Goal: Communication & Community: Answer question/provide support

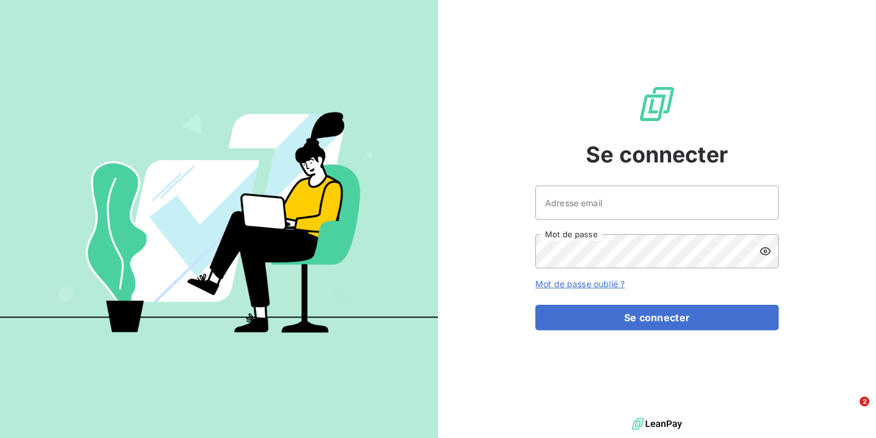
click at [574, 198] on input "Adresse email" at bounding box center [657, 203] width 243 height 34
type input "[PERSON_NAME][EMAIL_ADDRESS][DOMAIN_NAME]"
click at [536, 305] on button "Se connecter" at bounding box center [657, 318] width 243 height 26
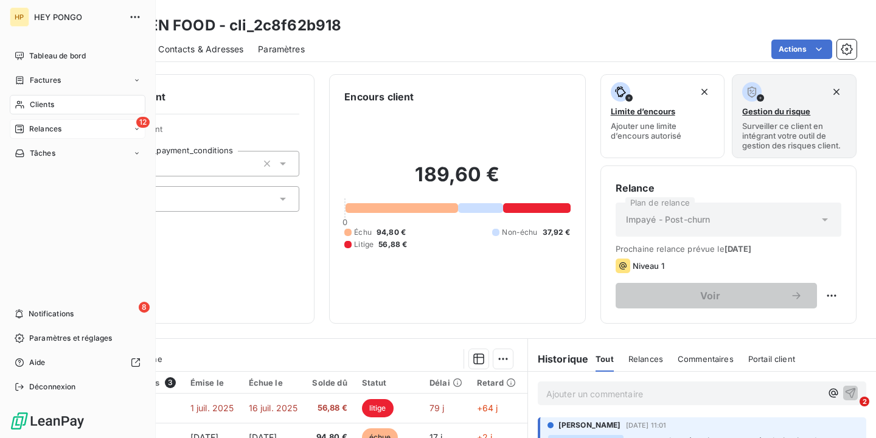
click at [69, 128] on div "12 Relances" at bounding box center [78, 128] width 136 height 19
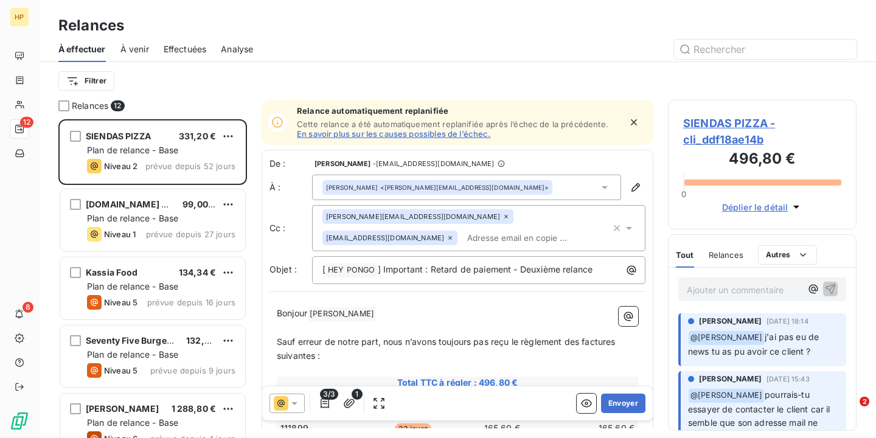
click at [732, 294] on p "Ajouter un commentaire ﻿" at bounding box center [744, 289] width 114 height 15
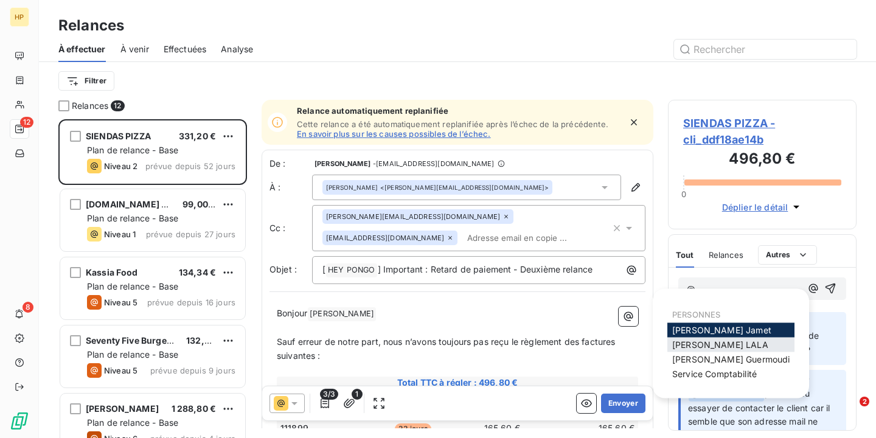
click at [716, 343] on span "[PERSON_NAME]" at bounding box center [721, 345] width 96 height 10
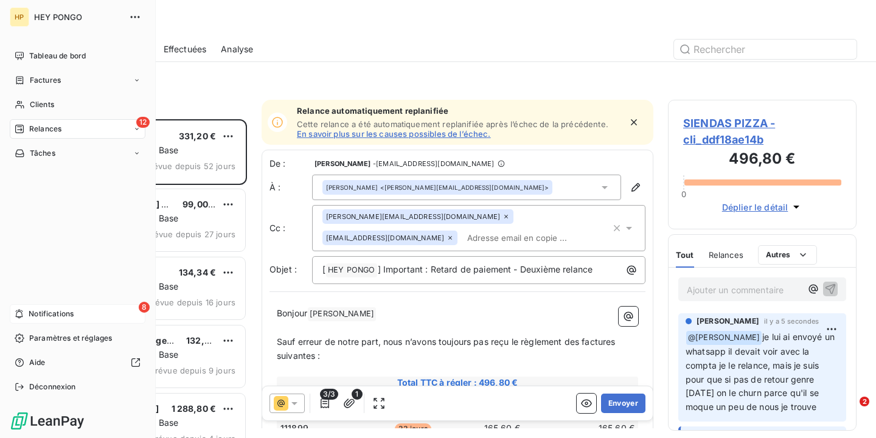
click at [60, 317] on span "Notifications" at bounding box center [51, 314] width 45 height 11
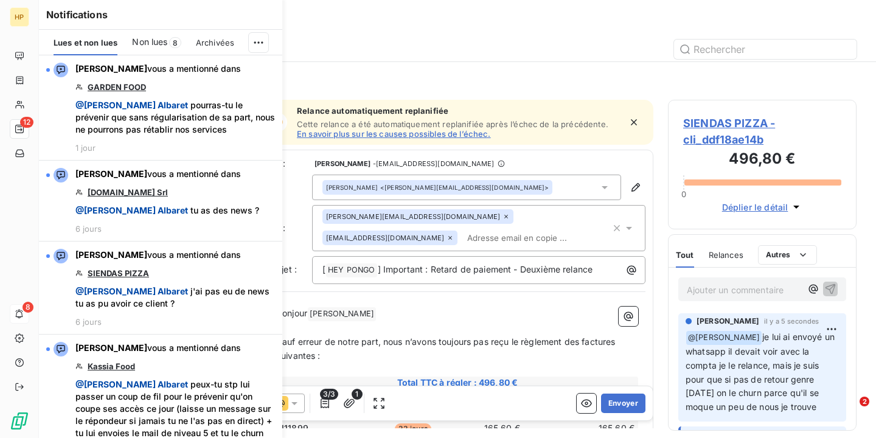
scroll to position [319, 189]
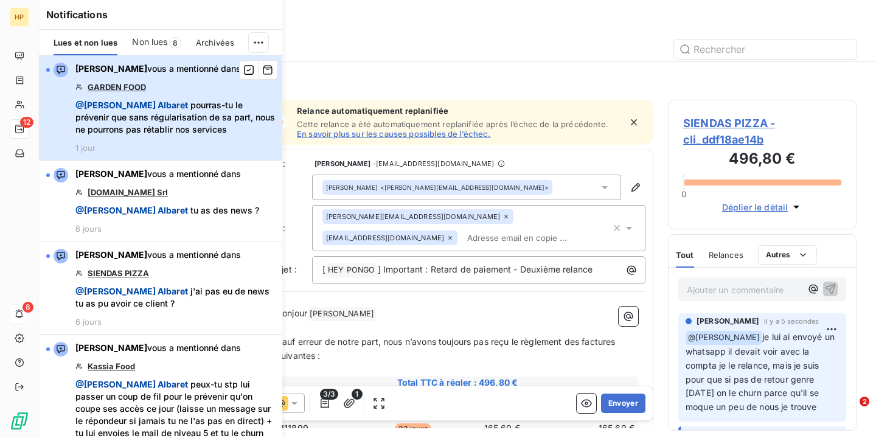
click at [174, 104] on span "@ [PERSON_NAME] pourras-tu le prévenir que sans régularisation de sa part, nous…" at bounding box center [175, 117] width 200 height 37
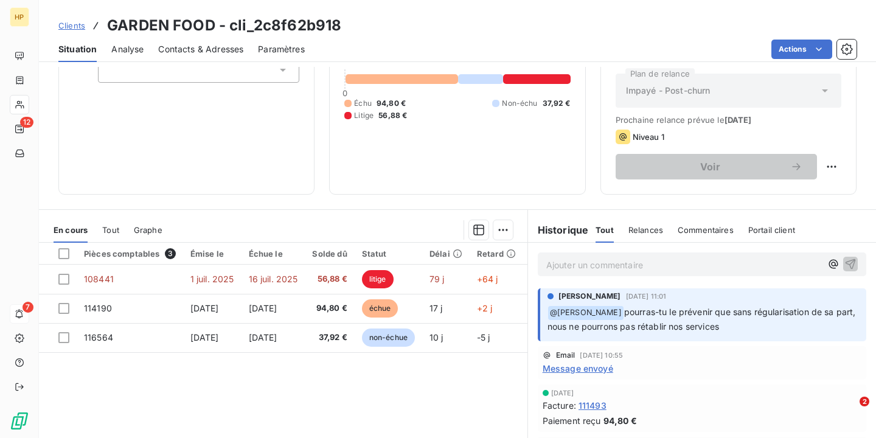
scroll to position [198, 0]
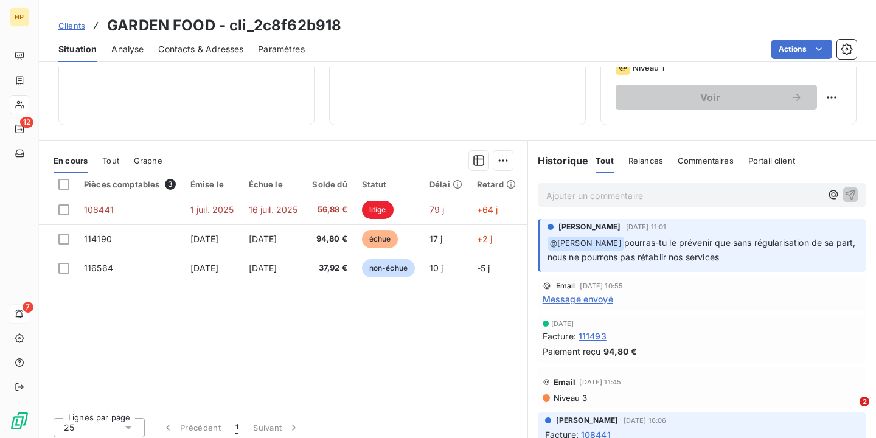
click at [598, 199] on p "Ajouter un commentaire ﻿" at bounding box center [684, 195] width 275 height 15
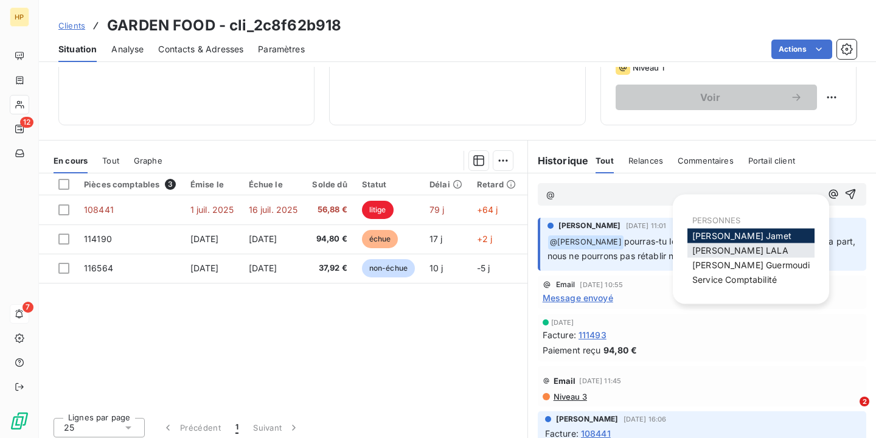
click at [727, 252] on span "[PERSON_NAME]" at bounding box center [741, 250] width 96 height 10
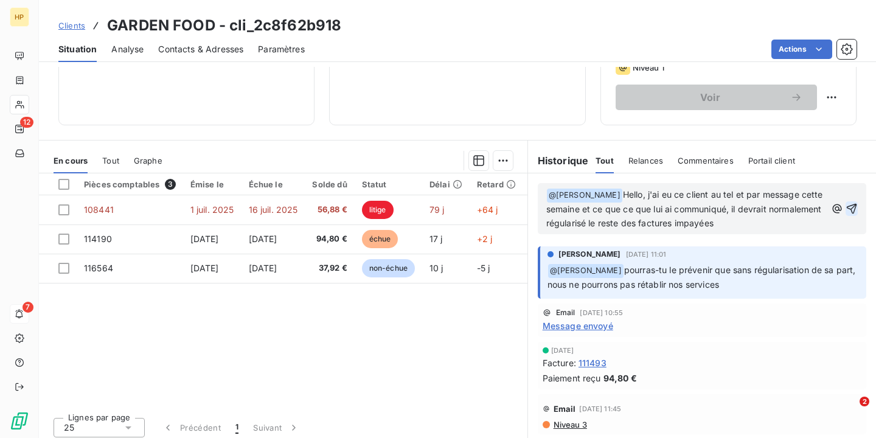
click at [858, 211] on icon "button" at bounding box center [852, 209] width 12 height 12
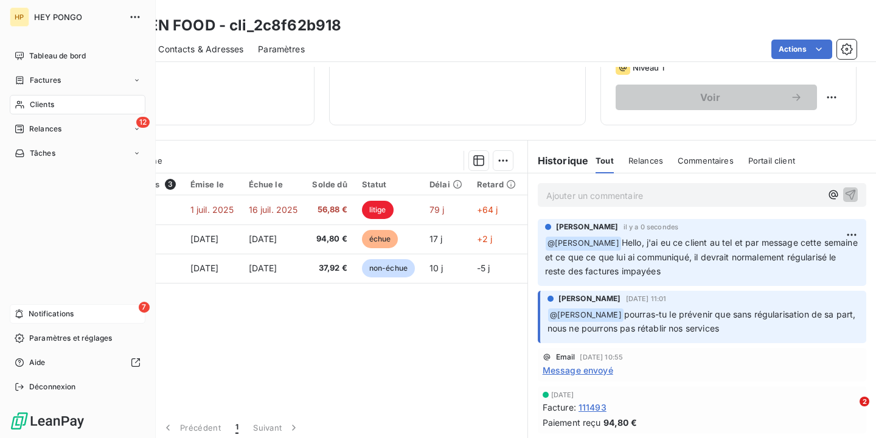
click at [54, 319] on span "Notifications" at bounding box center [51, 314] width 45 height 11
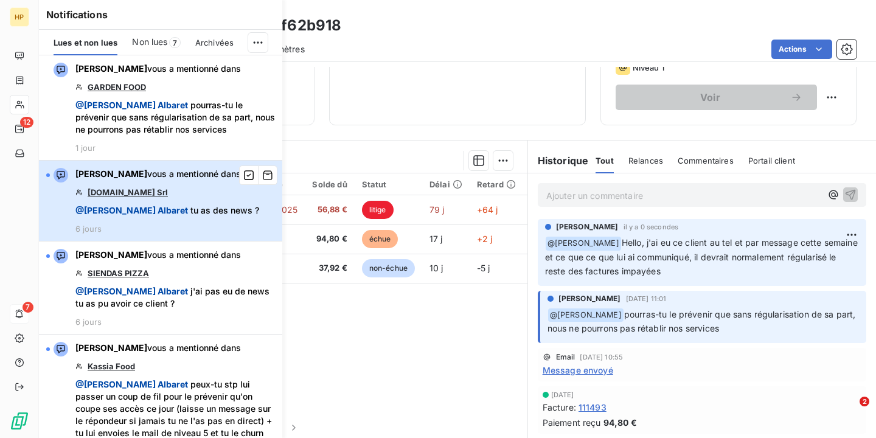
click at [213, 217] on div "[PERSON_NAME] vous a mentionné dans [DOMAIN_NAME] Srl @ [PERSON_NAME] tu as des…" at bounding box center [167, 201] width 184 height 66
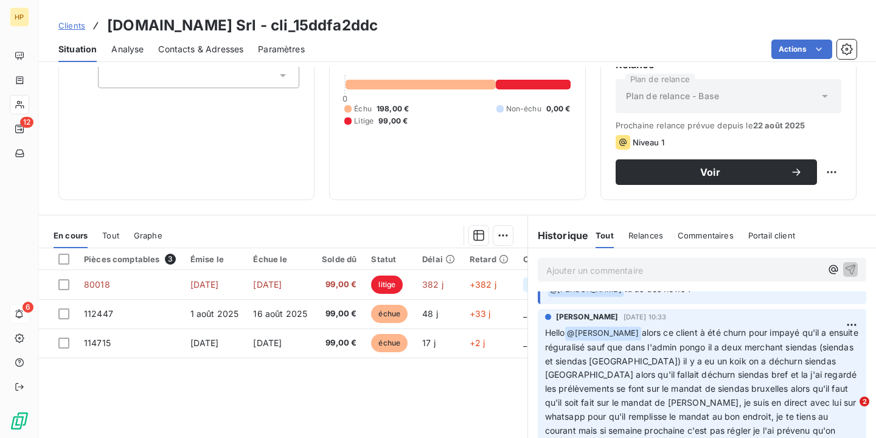
scroll to position [27, 0]
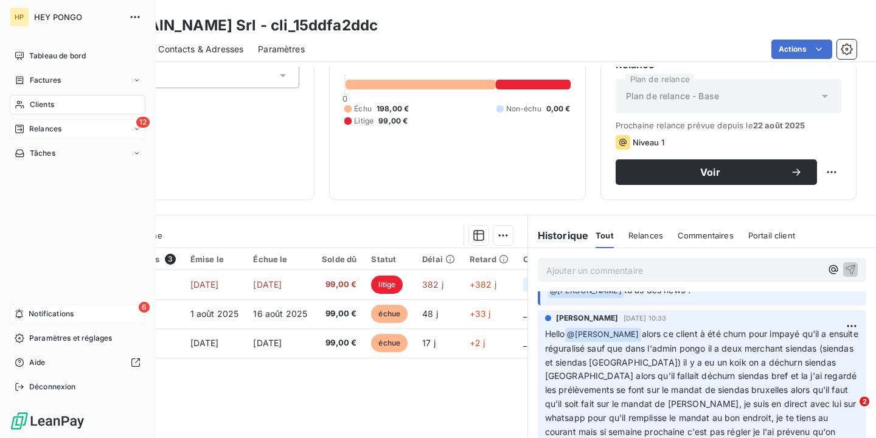
click at [48, 135] on div "12 Relances" at bounding box center [78, 128] width 136 height 19
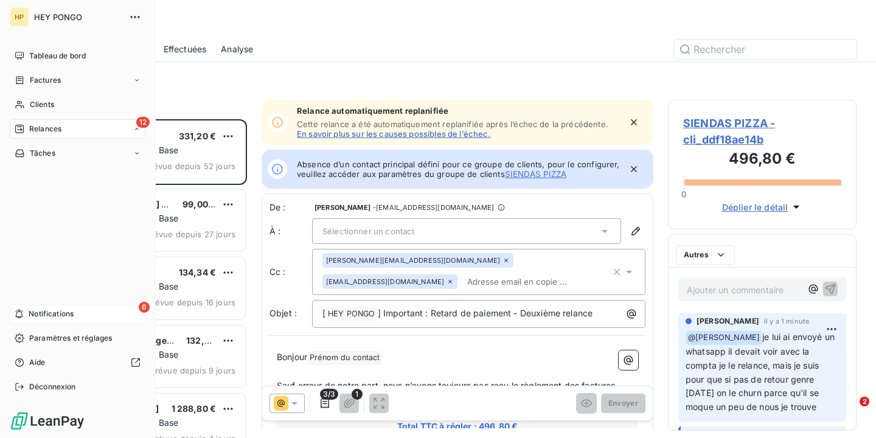
scroll to position [319, 189]
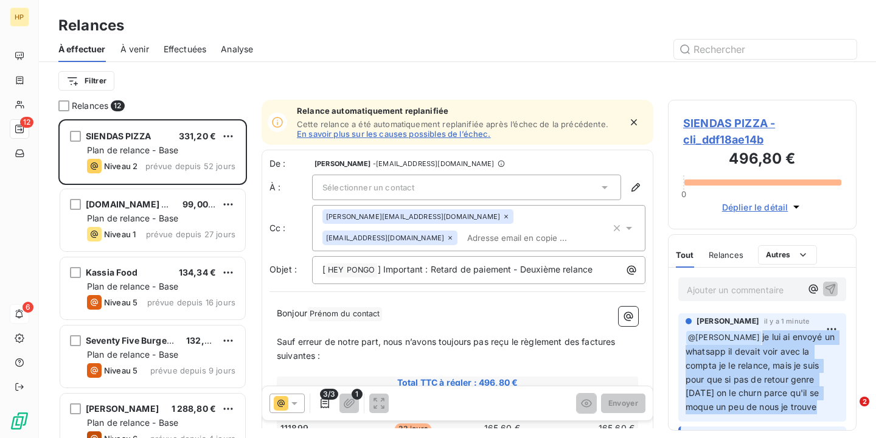
drag, startPoint x: 747, startPoint y: 335, endPoint x: 788, endPoint y: 409, distance: 83.9
click at [788, 409] on p "﻿ @ [PERSON_NAME] je lui ai envoyé un whatsapp il devait voir avec la compta je…" at bounding box center [762, 373] width 153 height 84
copy span "je lui ai envoyé un whatsapp il devait voir avec la compta je le relance, mais …"
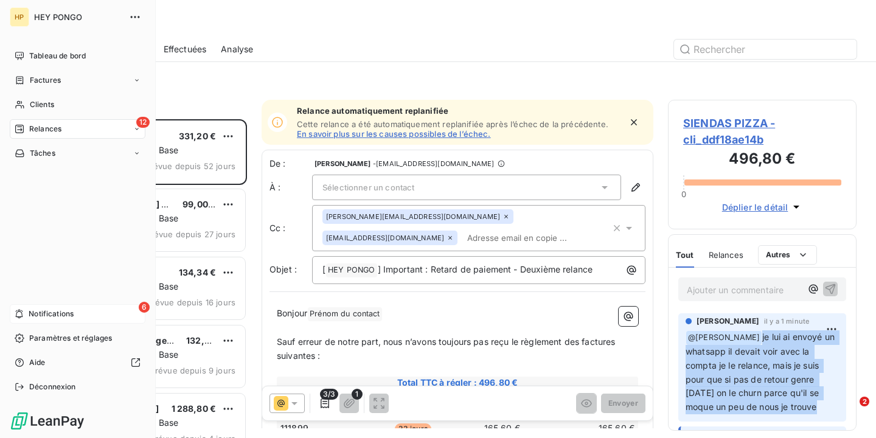
click at [57, 322] on div "6 Notifications" at bounding box center [78, 313] width 136 height 19
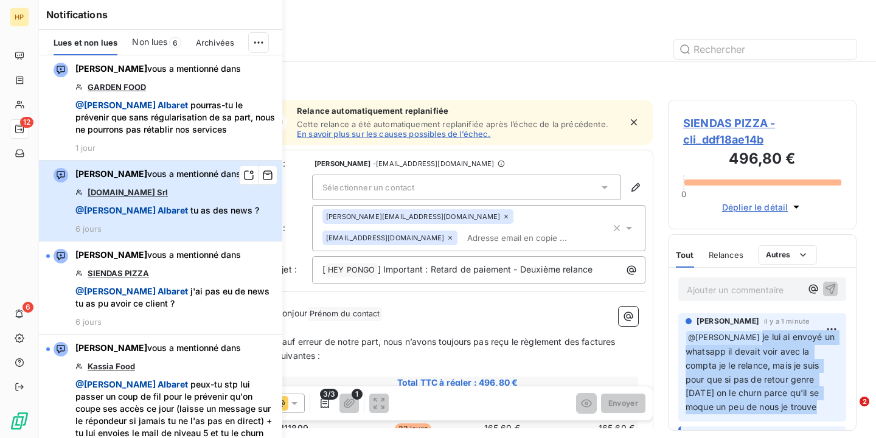
click at [177, 213] on span "@ [PERSON_NAME] tu as des news ?" at bounding box center [167, 211] width 184 height 12
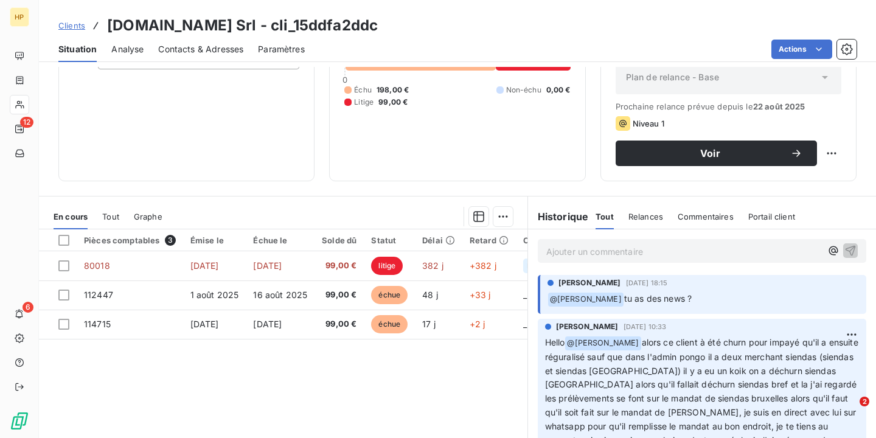
scroll to position [1, 0]
click at [579, 263] on div "Ajouter un commentaire ﻿" at bounding box center [702, 250] width 348 height 43
click at [578, 250] on p "Ajouter un commentaire ﻿" at bounding box center [684, 251] width 275 height 15
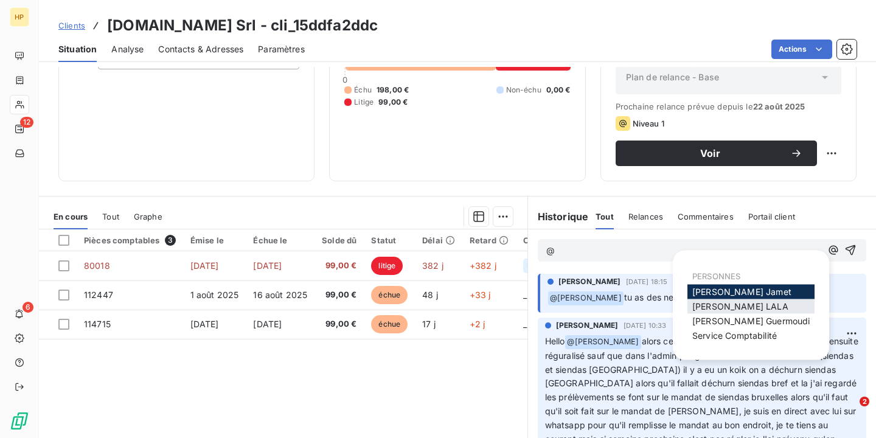
click at [748, 306] on div "[PERSON_NAME]" at bounding box center [751, 306] width 127 height 15
click at [725, 316] on span "[PERSON_NAME]" at bounding box center [751, 321] width 117 height 10
click at [729, 311] on span "[PERSON_NAME]" at bounding box center [741, 306] width 96 height 10
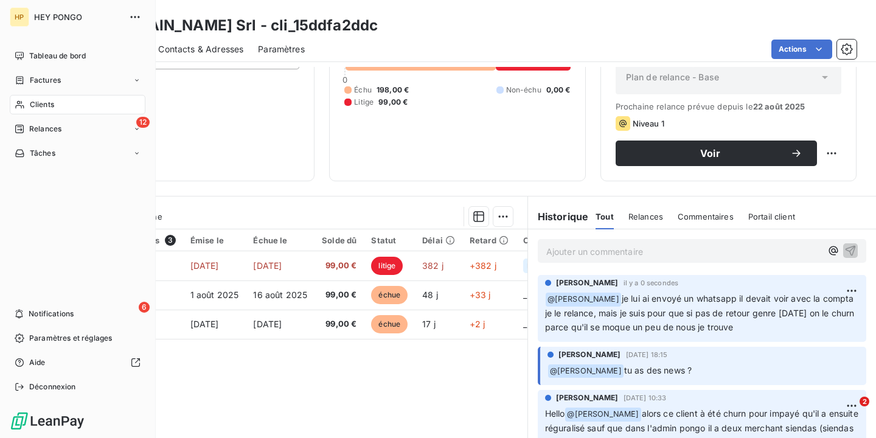
click at [80, 295] on div "Tableau de bord Factures Clients 12 Relances Tâches 6 Notifications Paramètres …" at bounding box center [78, 221] width 136 height 351
click at [80, 320] on div "6 Notifications" at bounding box center [78, 313] width 136 height 19
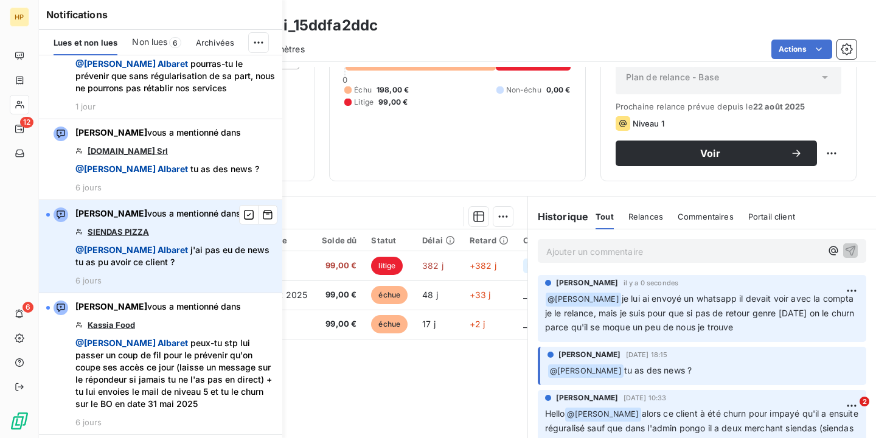
scroll to position [43, 0]
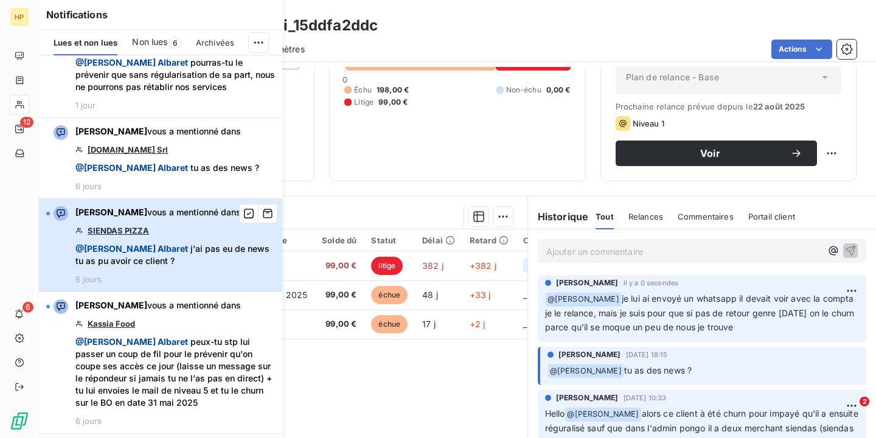
click at [182, 279] on div "[PERSON_NAME] vous a mentionné dans SIENDAS PIZZA @ [PERSON_NAME] j'ai pas eu d…" at bounding box center [175, 245] width 200 height 78
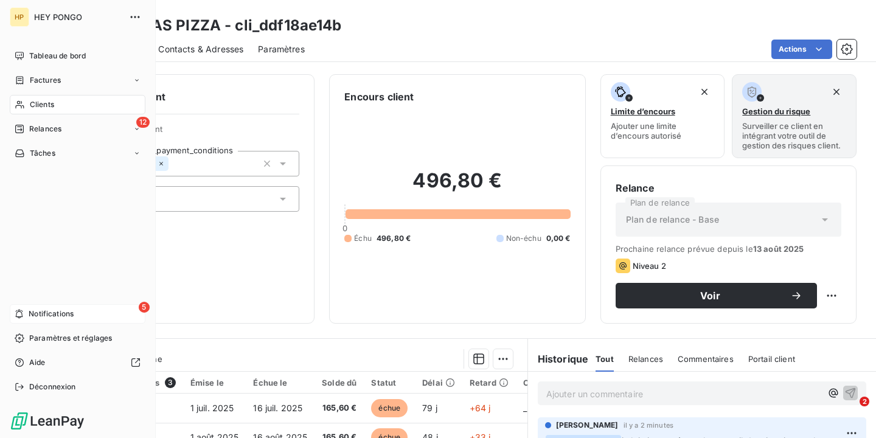
click at [41, 314] on span "Notifications" at bounding box center [51, 314] width 45 height 11
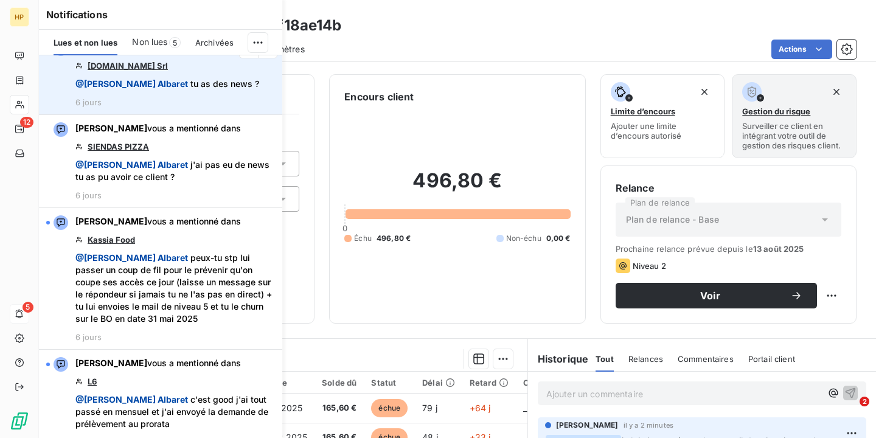
scroll to position [133, 0]
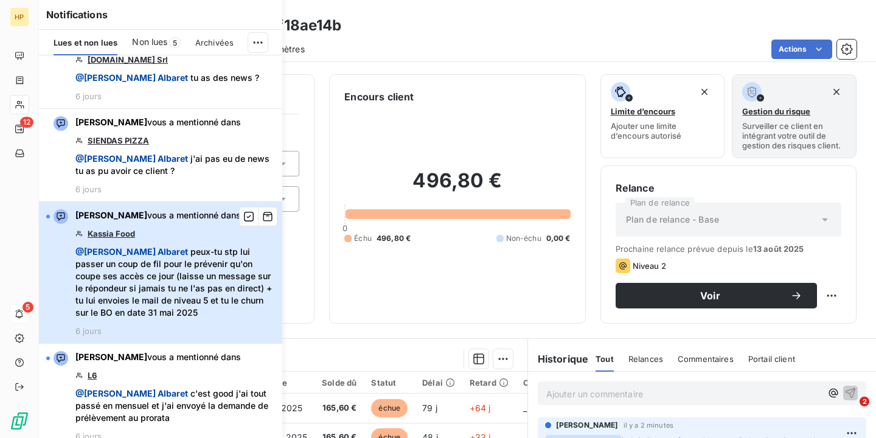
click at [211, 319] on div "[PERSON_NAME] vous a mentionné dans Kassia Food @ [PERSON_NAME] peux-tu stp lui…" at bounding box center [175, 272] width 200 height 127
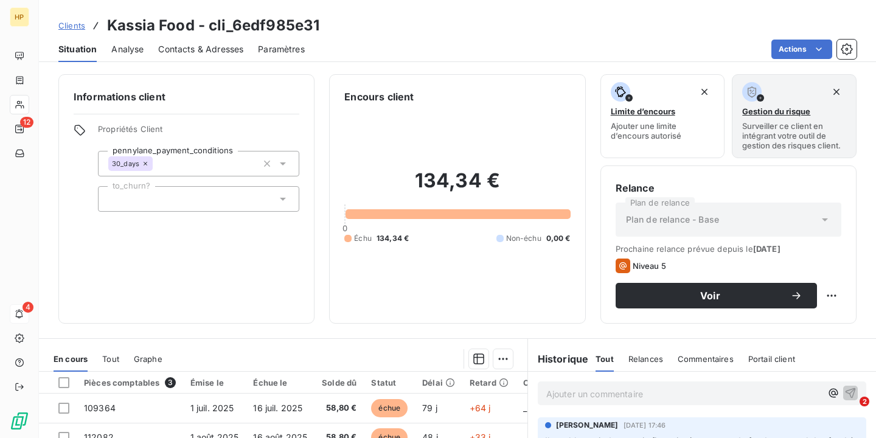
click at [170, 52] on span "Contacts & Adresses" at bounding box center [200, 49] width 85 height 12
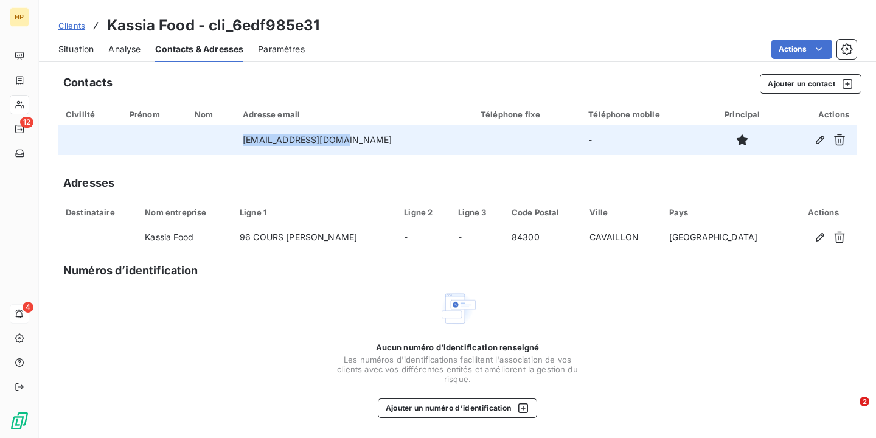
drag, startPoint x: 386, startPoint y: 139, endPoint x: 247, endPoint y: 136, distance: 138.8
click at [247, 137] on tr "[EMAIL_ADDRESS][DOMAIN_NAME] -" at bounding box center [457, 139] width 799 height 29
copy tr "[EMAIL_ADDRESS][DOMAIN_NAME]"
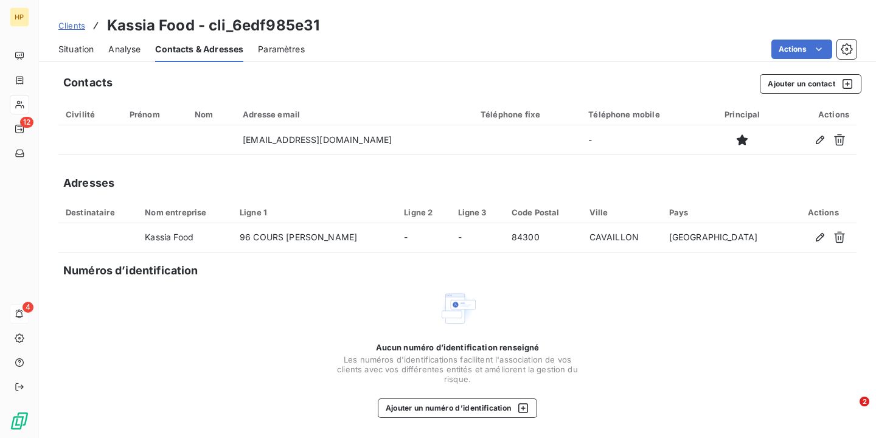
click at [89, 52] on span "Situation" at bounding box center [75, 49] width 35 height 12
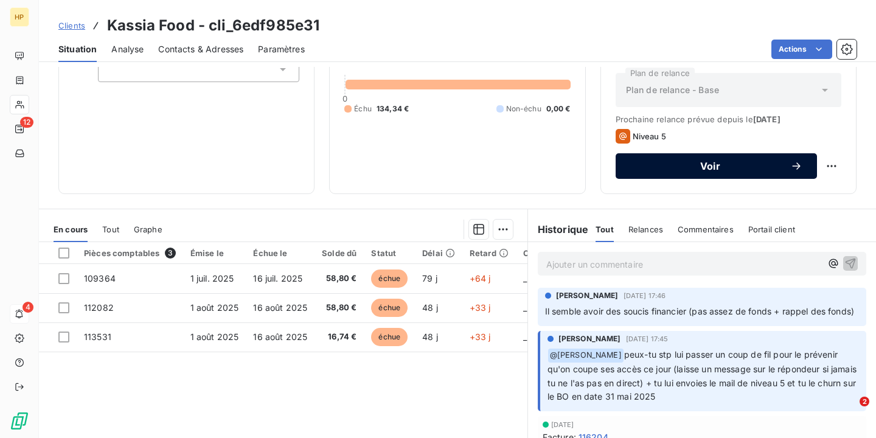
click at [782, 169] on span "Voir" at bounding box center [711, 166] width 160 height 10
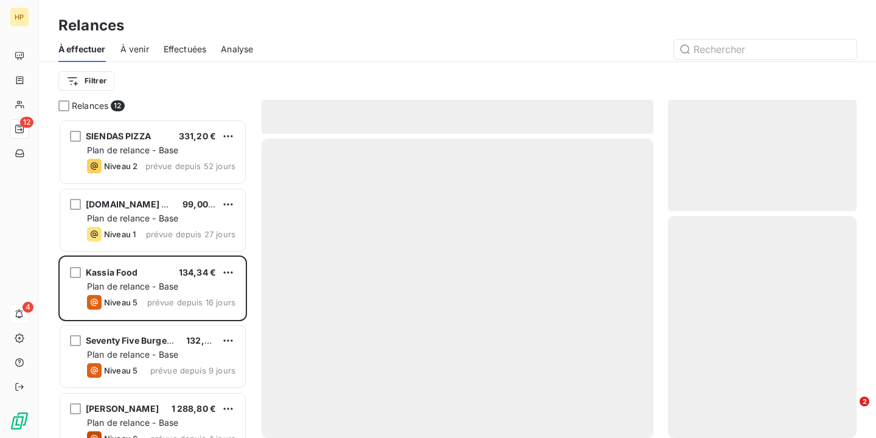
scroll to position [319, 189]
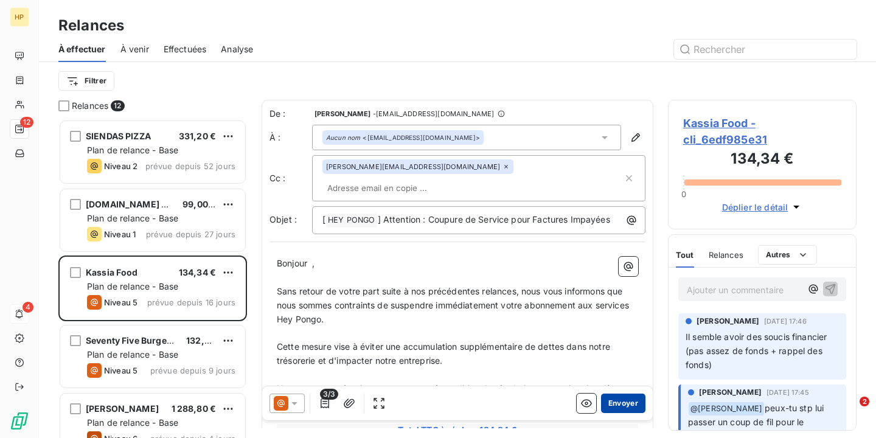
click at [621, 401] on button "Envoyer" at bounding box center [623, 403] width 44 height 19
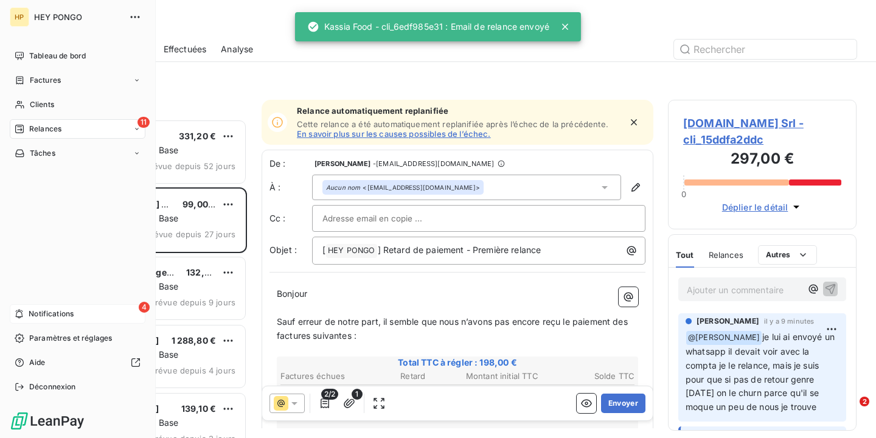
click at [49, 321] on div "4 Notifications" at bounding box center [78, 313] width 136 height 19
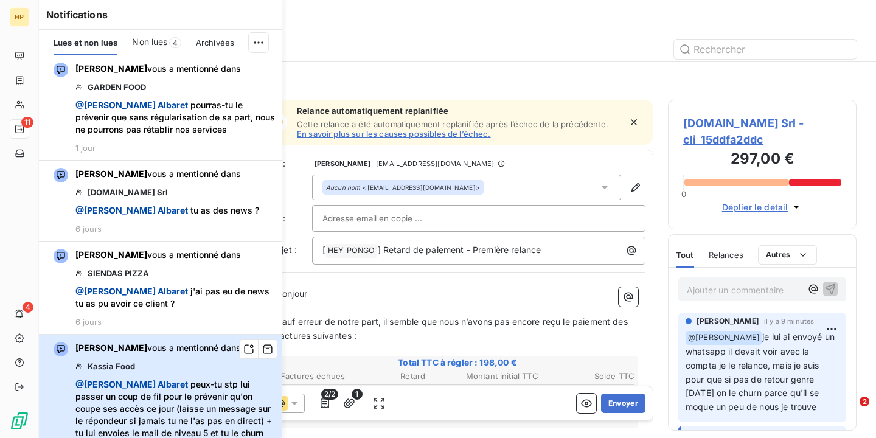
click at [109, 377] on div "[PERSON_NAME] vous a mentionné dans Kassia Food @ [PERSON_NAME] peux-tu stp lui…" at bounding box center [175, 405] width 200 height 127
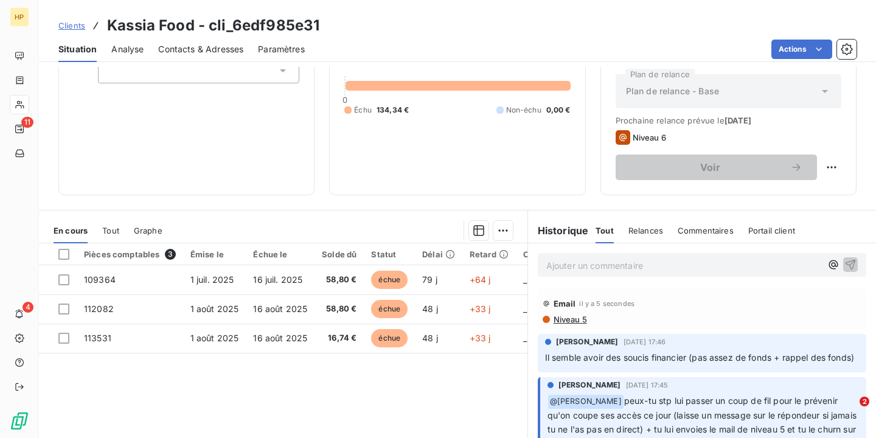
scroll to position [154, 0]
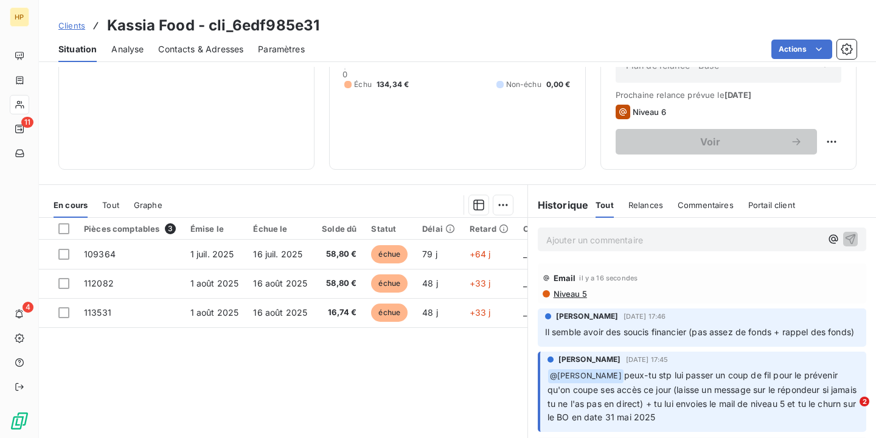
click at [578, 242] on p "Ajouter un commentaire ﻿" at bounding box center [684, 240] width 275 height 15
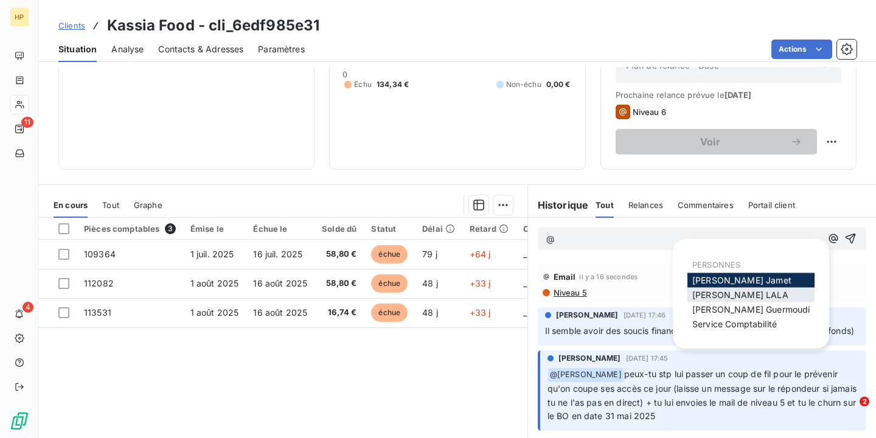
click at [715, 295] on span "[PERSON_NAME]" at bounding box center [741, 295] width 96 height 10
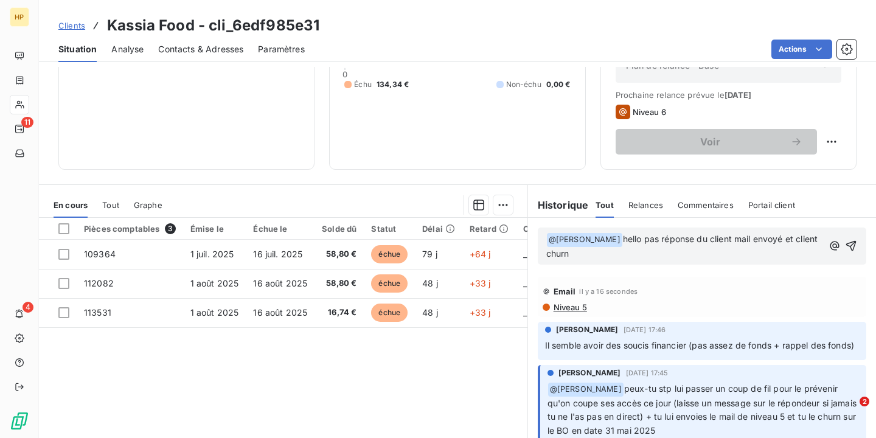
click at [854, 247] on icon "button" at bounding box center [851, 246] width 10 height 10
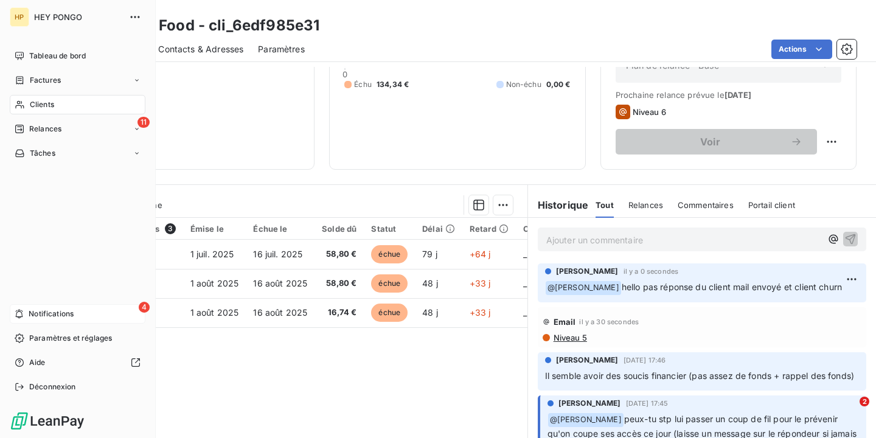
click at [42, 315] on span "Notifications" at bounding box center [51, 314] width 45 height 11
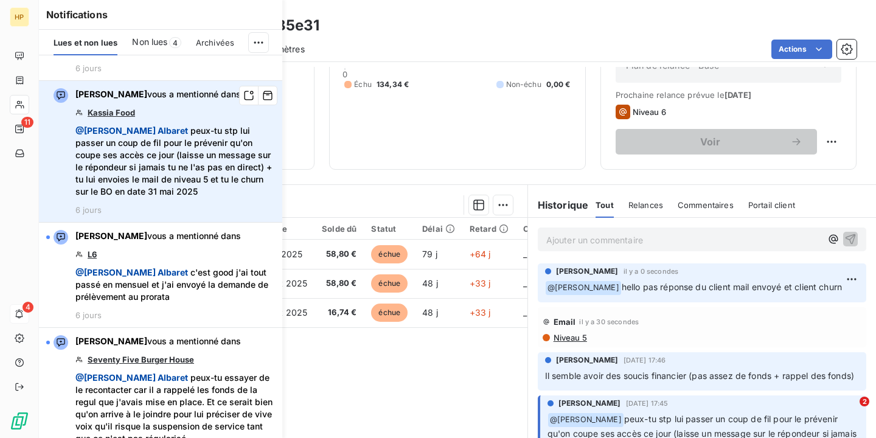
scroll to position [273, 0]
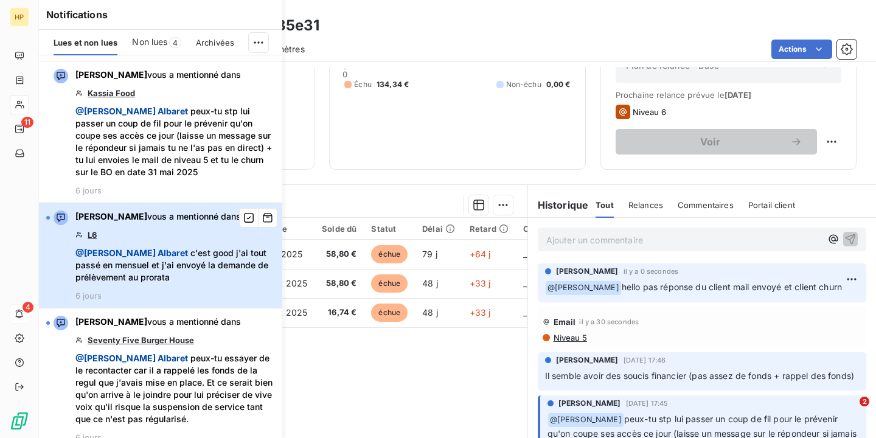
click at [218, 268] on span "@ [PERSON_NAME] c'est good j'ai tout passé en mensuel et j'ai envoyé la demande…" at bounding box center [175, 265] width 200 height 37
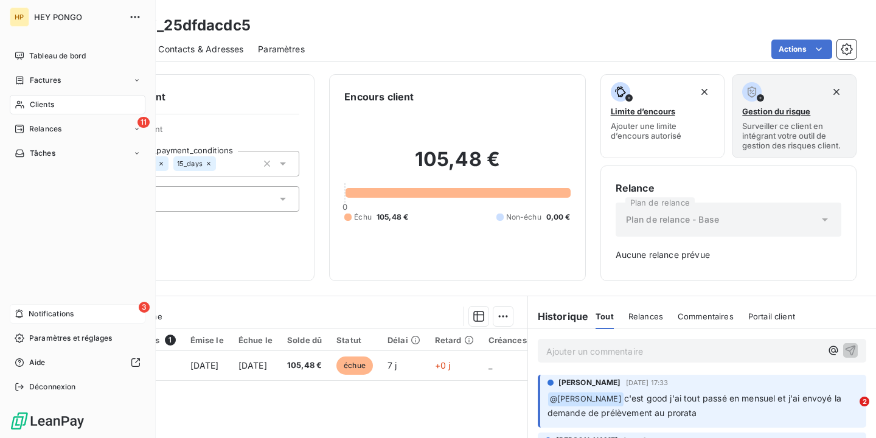
click at [27, 314] on div "3 Notifications" at bounding box center [78, 313] width 136 height 19
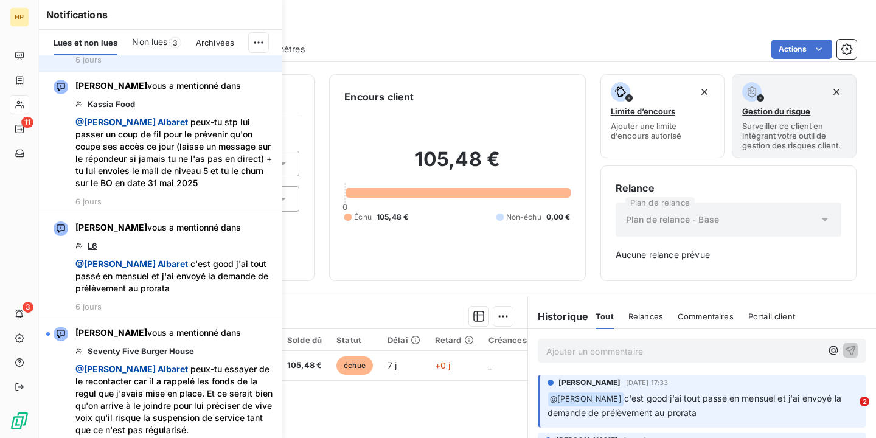
scroll to position [304, 0]
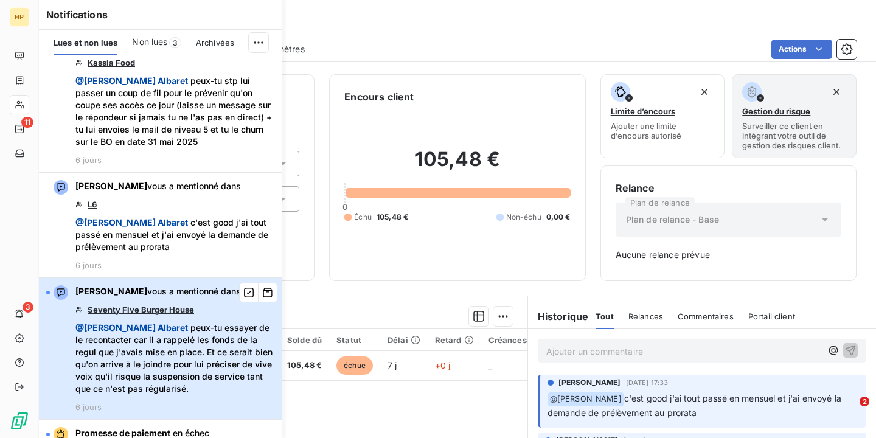
click at [197, 348] on span "@ [PERSON_NAME] peux-tu essayer de le recontacter car il a rappelé les fonds de…" at bounding box center [175, 358] width 200 height 73
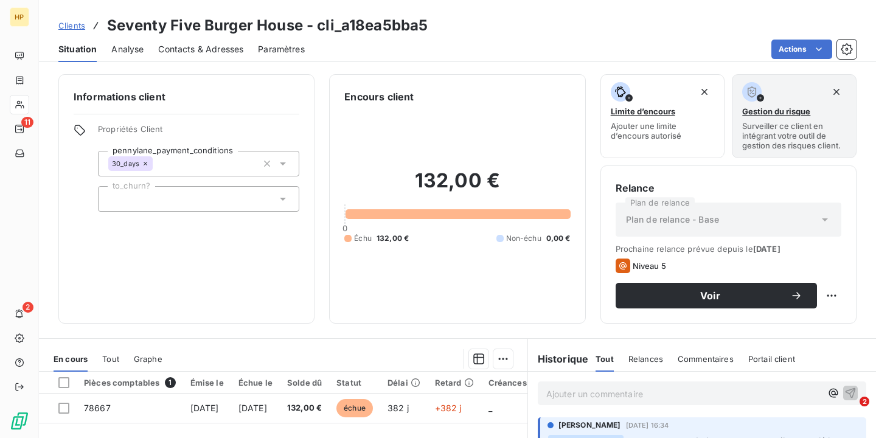
click at [196, 53] on span "Contacts & Adresses" at bounding box center [200, 49] width 85 height 12
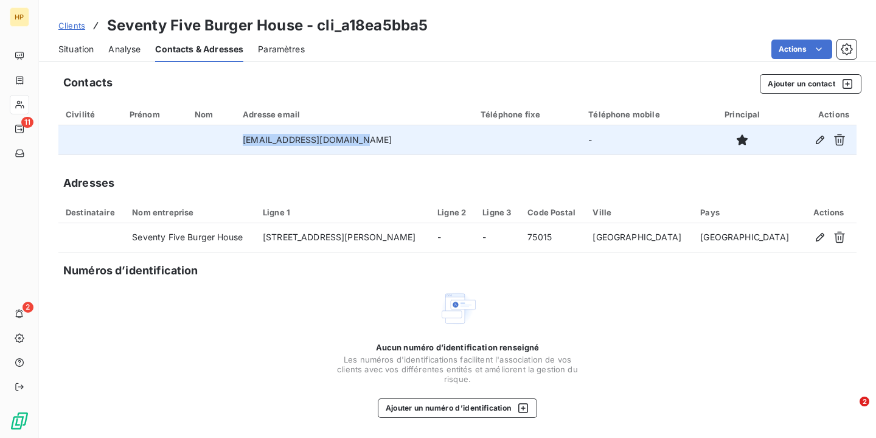
drag, startPoint x: 390, startPoint y: 145, endPoint x: 248, endPoint y: 143, distance: 141.8
click at [248, 143] on td "[EMAIL_ADDRESS][DOMAIN_NAME]" at bounding box center [355, 139] width 238 height 29
copy td "[EMAIL_ADDRESS][DOMAIN_NAME]"
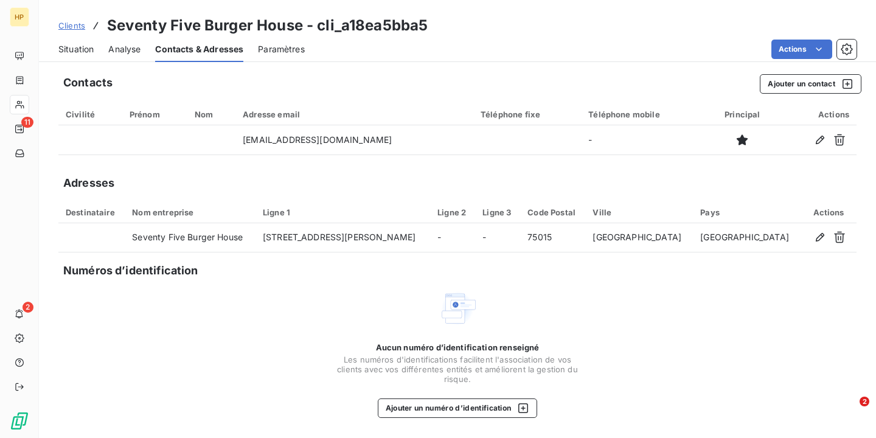
click at [74, 47] on span "Situation" at bounding box center [75, 49] width 35 height 12
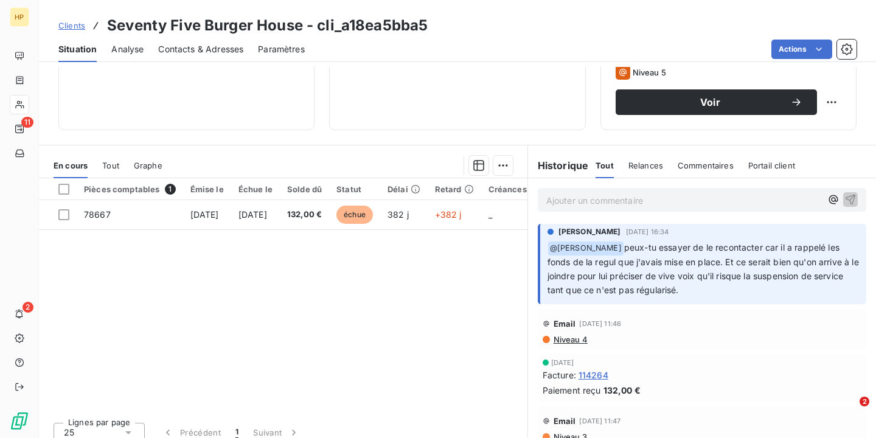
scroll to position [196, 0]
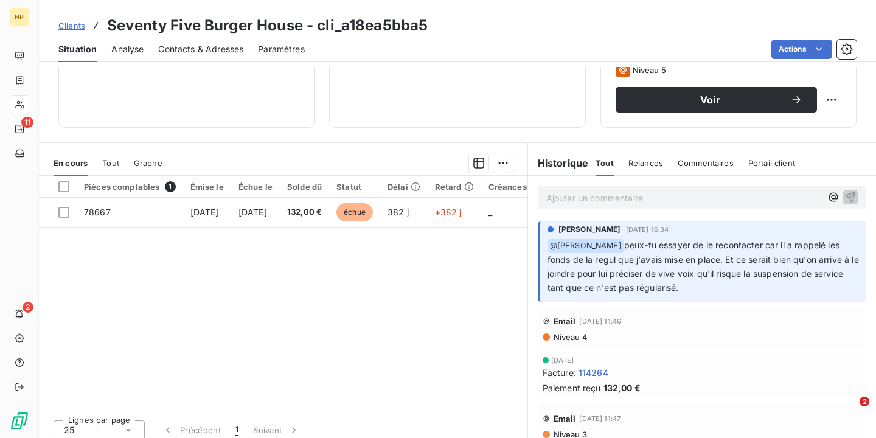
click at [661, 200] on p "Ajouter un commentaire ﻿" at bounding box center [684, 198] width 275 height 15
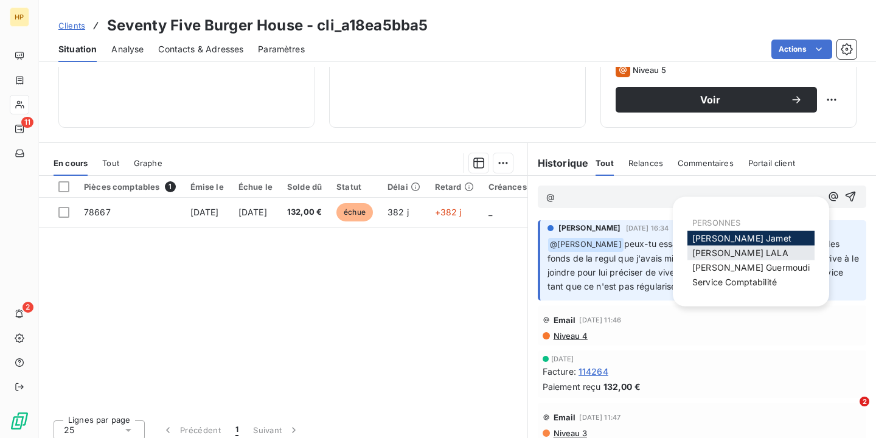
click at [726, 252] on span "[PERSON_NAME]" at bounding box center [741, 253] width 96 height 10
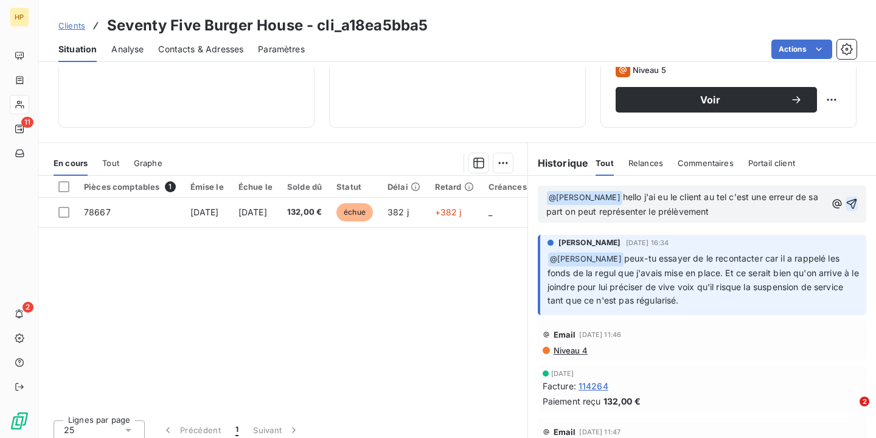
click at [855, 209] on icon "button" at bounding box center [852, 204] width 12 height 12
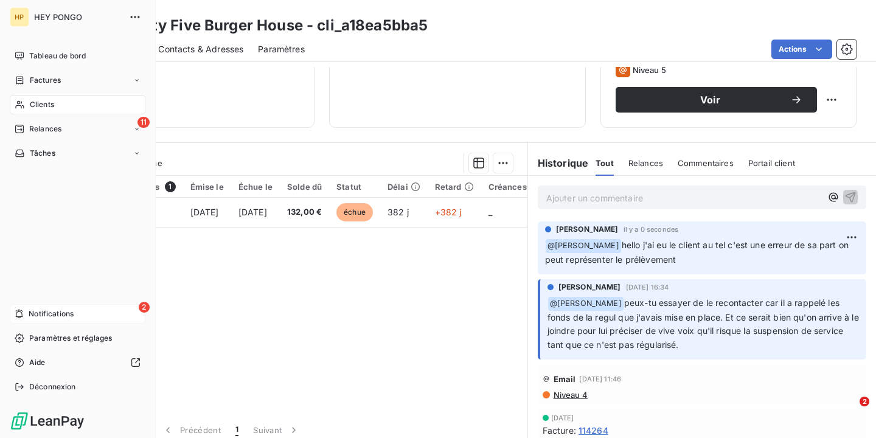
click at [92, 306] on div "2 Notifications" at bounding box center [78, 313] width 136 height 19
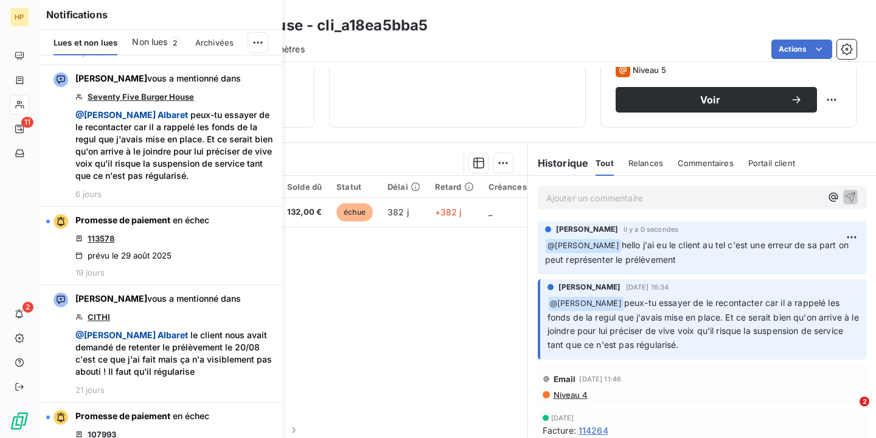
scroll to position [517, 0]
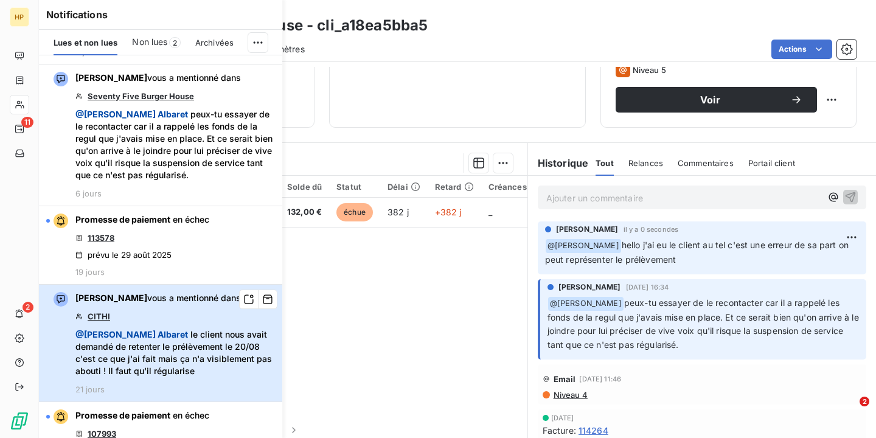
click at [198, 326] on div "[PERSON_NAME] vous a mentionné dans CITHI @ [PERSON_NAME] le client nous avait …" at bounding box center [175, 343] width 200 height 102
